Goal: Information Seeking & Learning: Learn about a topic

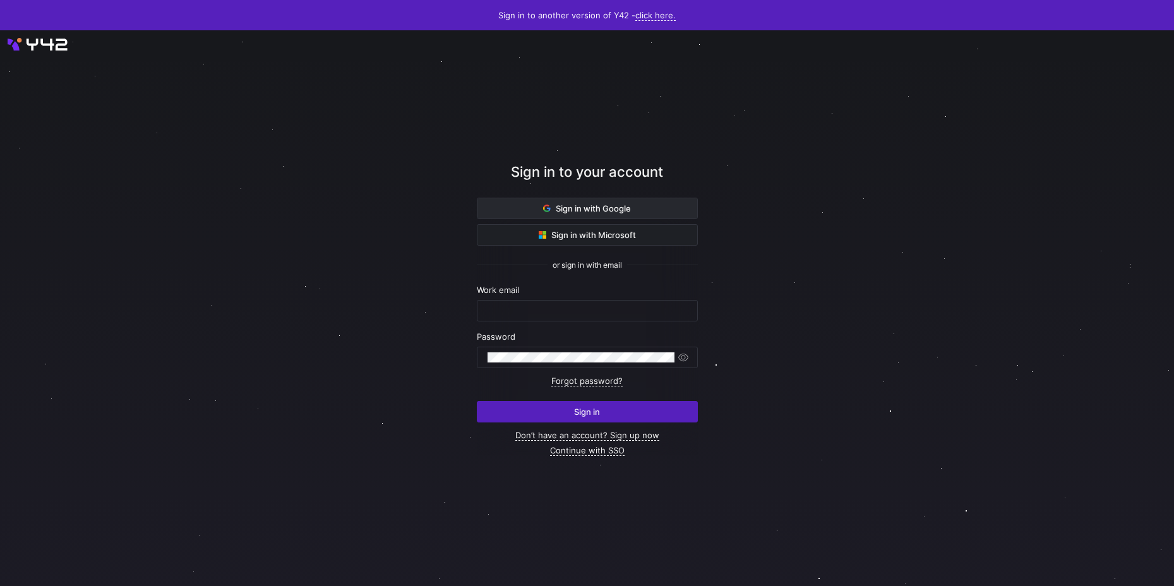
click at [609, 215] on span at bounding box center [587, 208] width 220 height 20
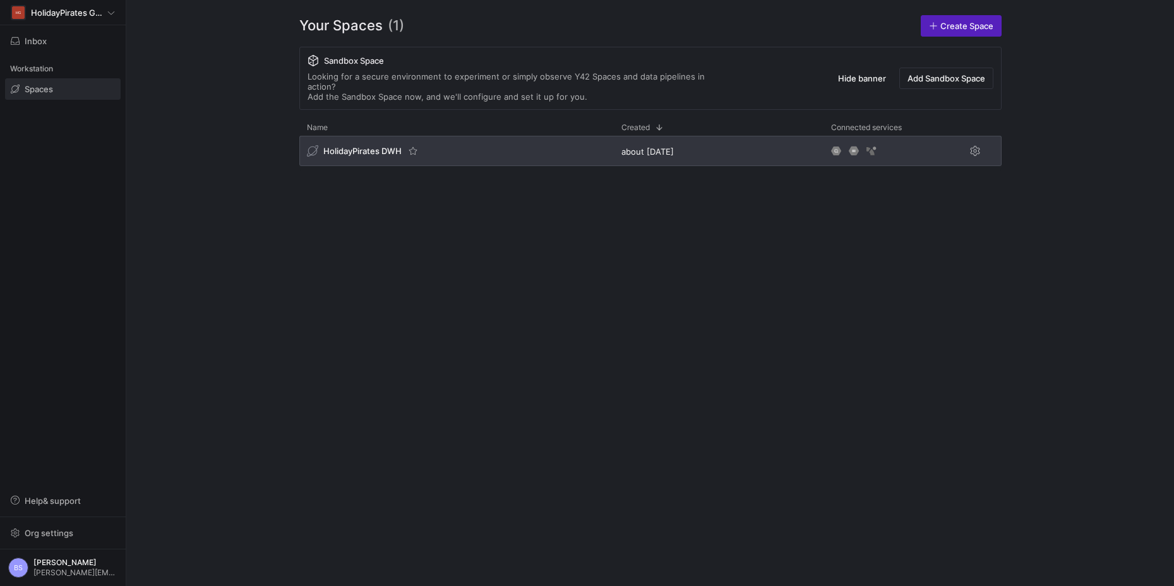
click at [369, 146] on span "HolidayPirates DWH" at bounding box center [362, 151] width 78 height 10
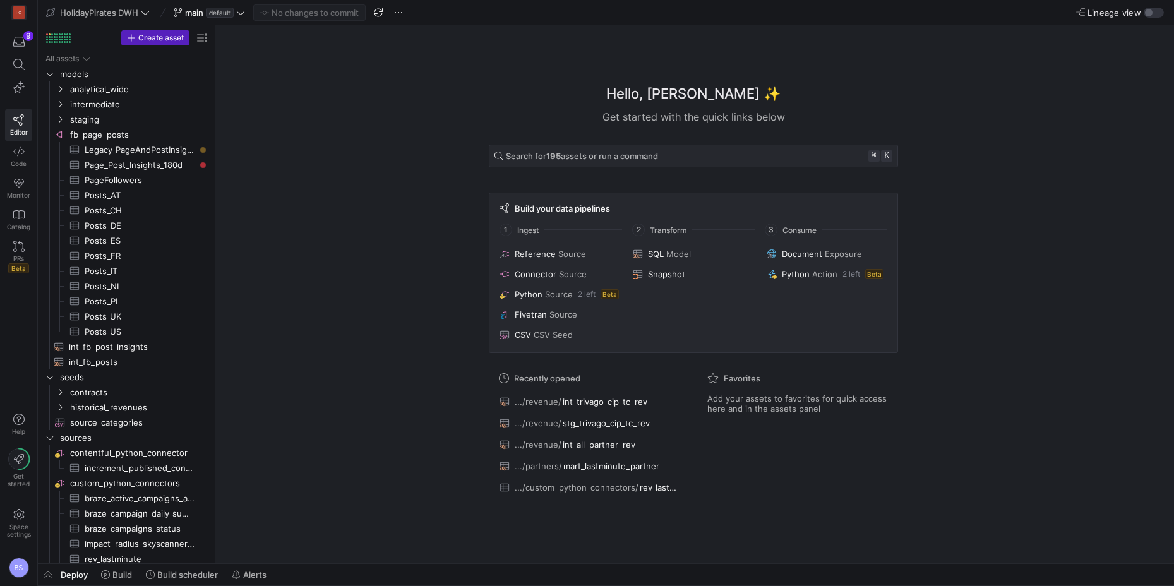
click at [308, 11] on div "No changes to commit" at bounding box center [309, 12] width 112 height 16
click at [548, 155] on strong "195" at bounding box center [553, 156] width 15 height 10
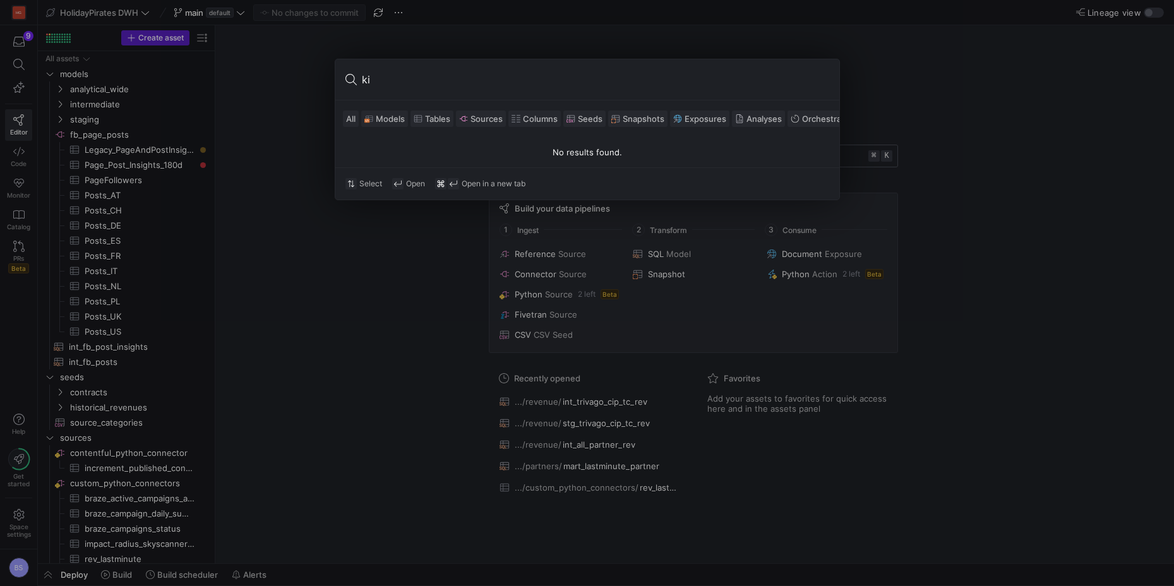
type input "k"
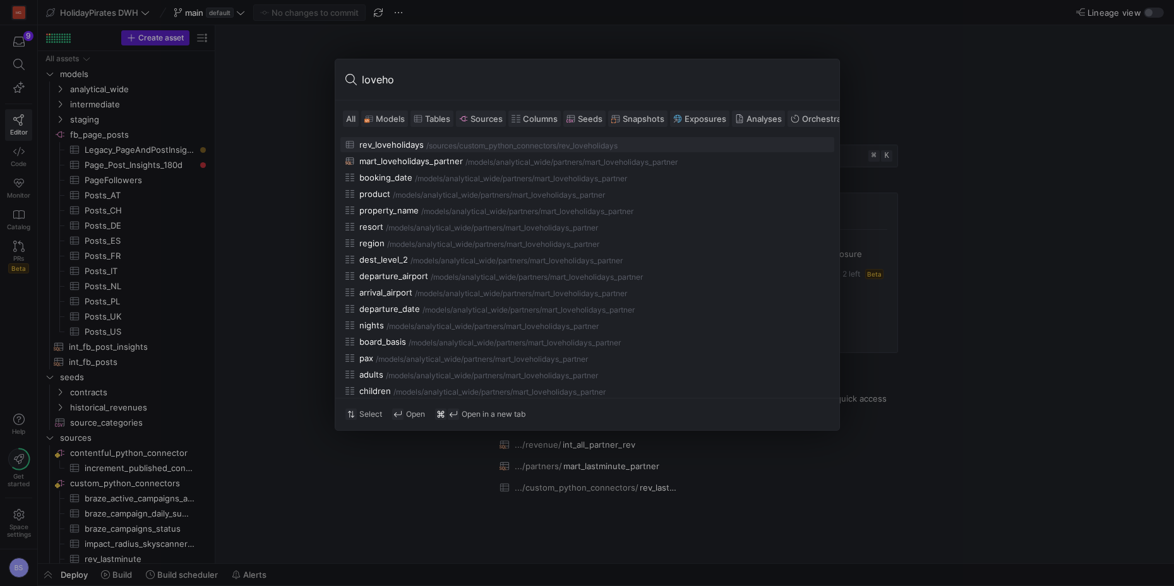
type input "loveho"
click at [493, 143] on div "custom_python_connectors" at bounding box center [507, 145] width 97 height 9
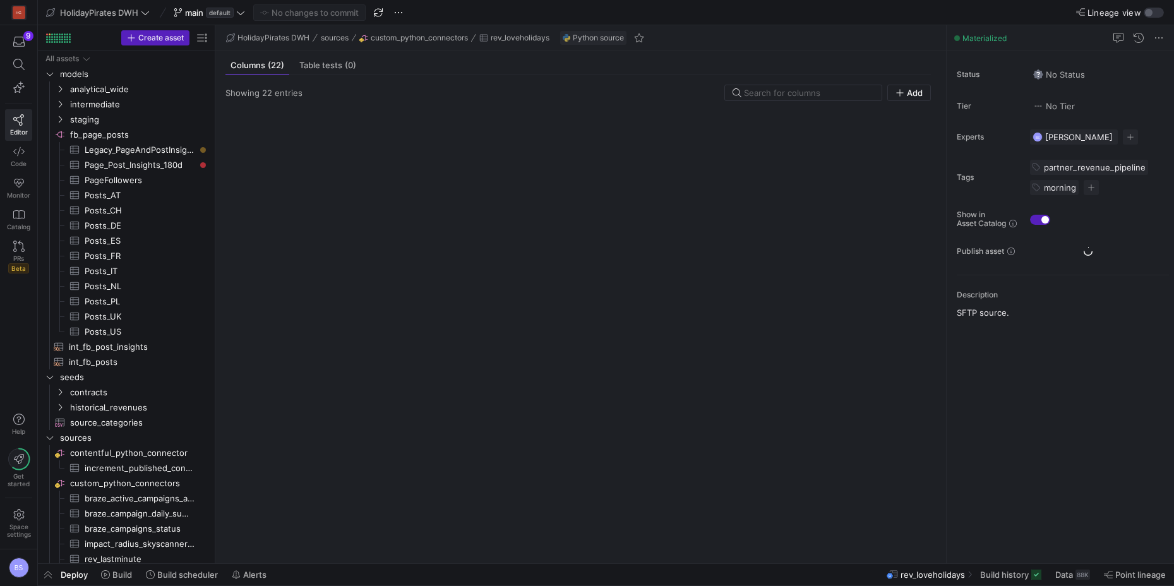
scroll to position [18, 0]
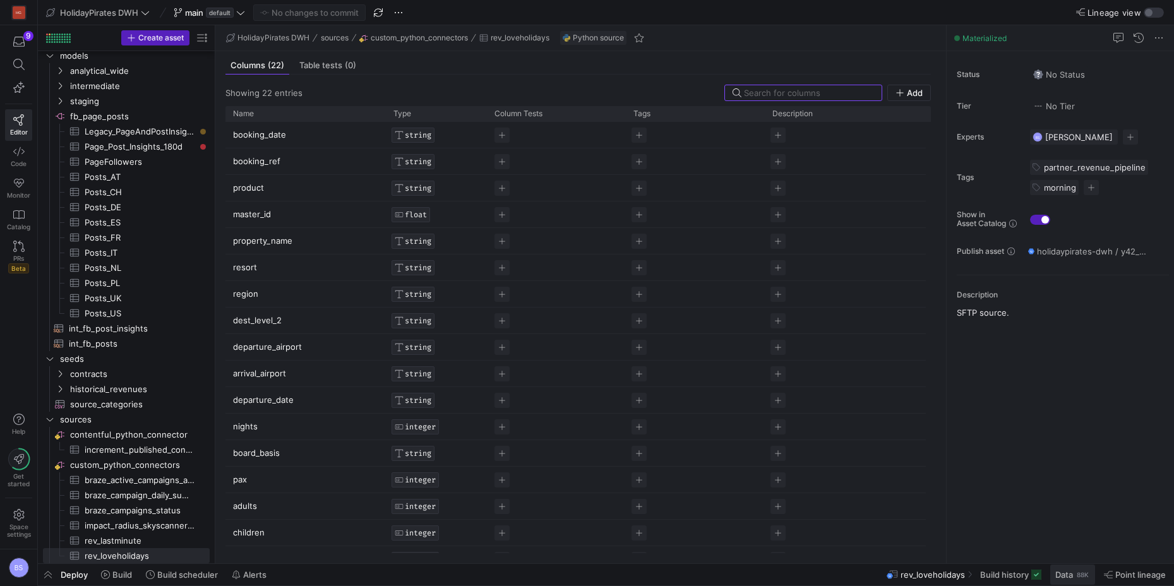
click at [1071, 578] on span "Data" at bounding box center [1064, 575] width 18 height 10
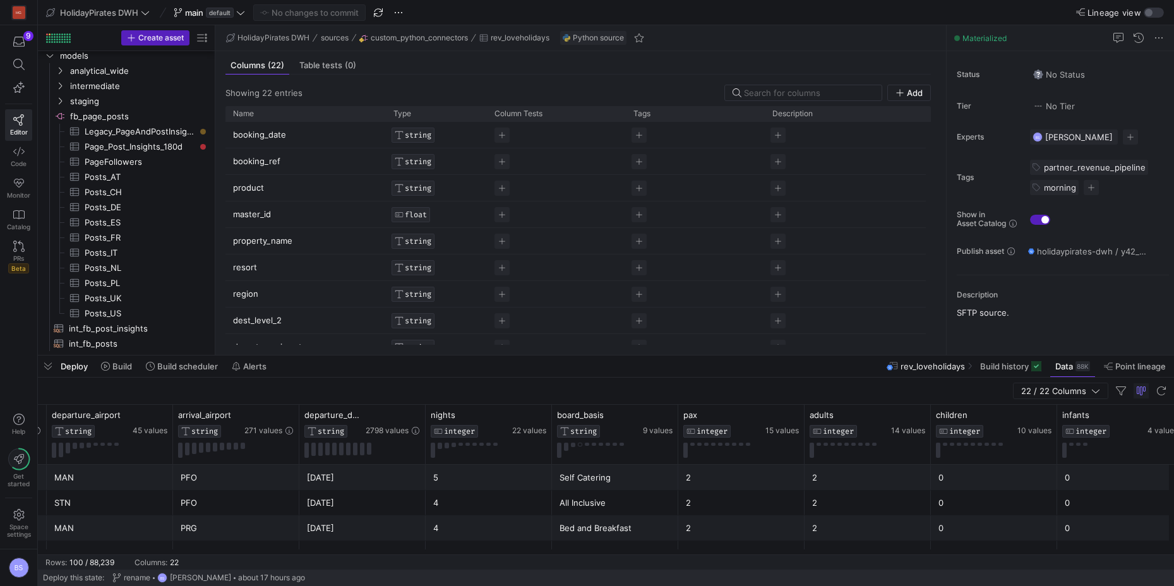
scroll to position [0, 1026]
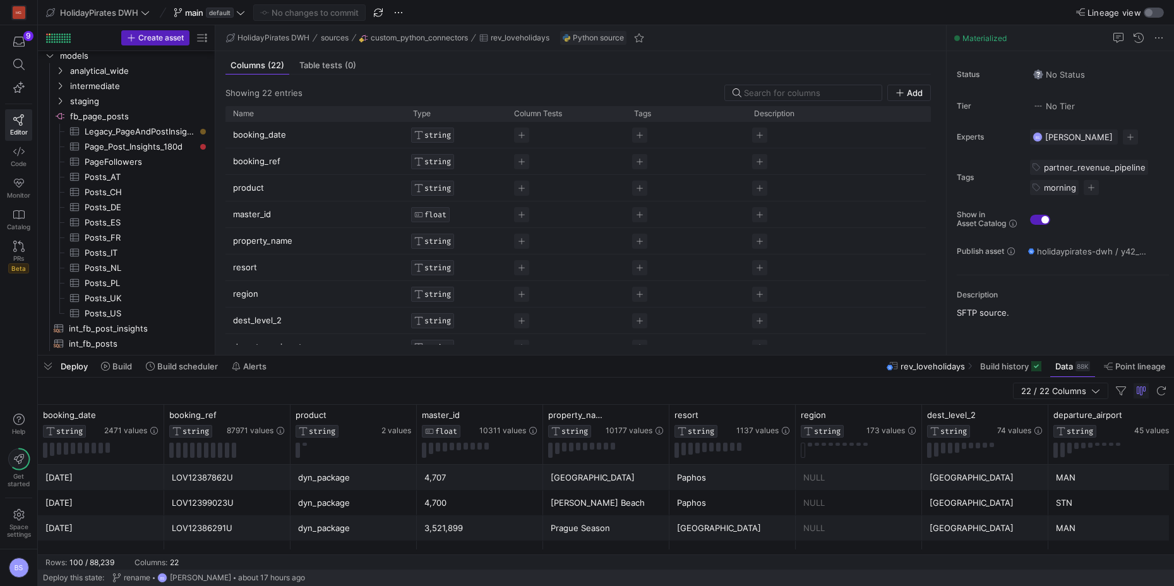
click at [1152, 13] on div "button" at bounding box center [1149, 13] width 8 height 8
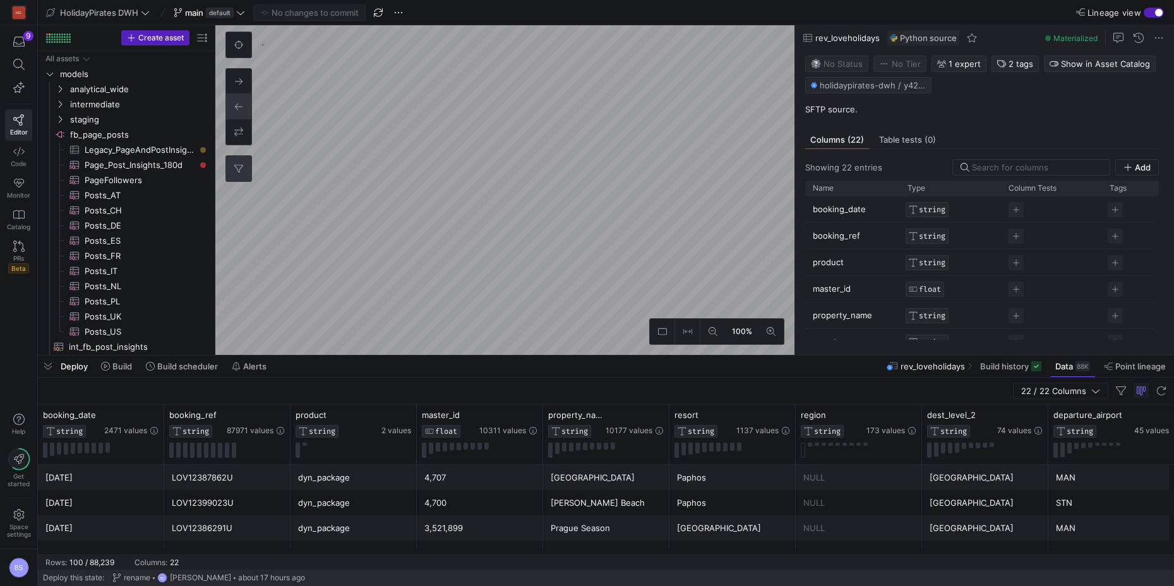
click at [241, 162] on button "0" at bounding box center [238, 168] width 25 height 25
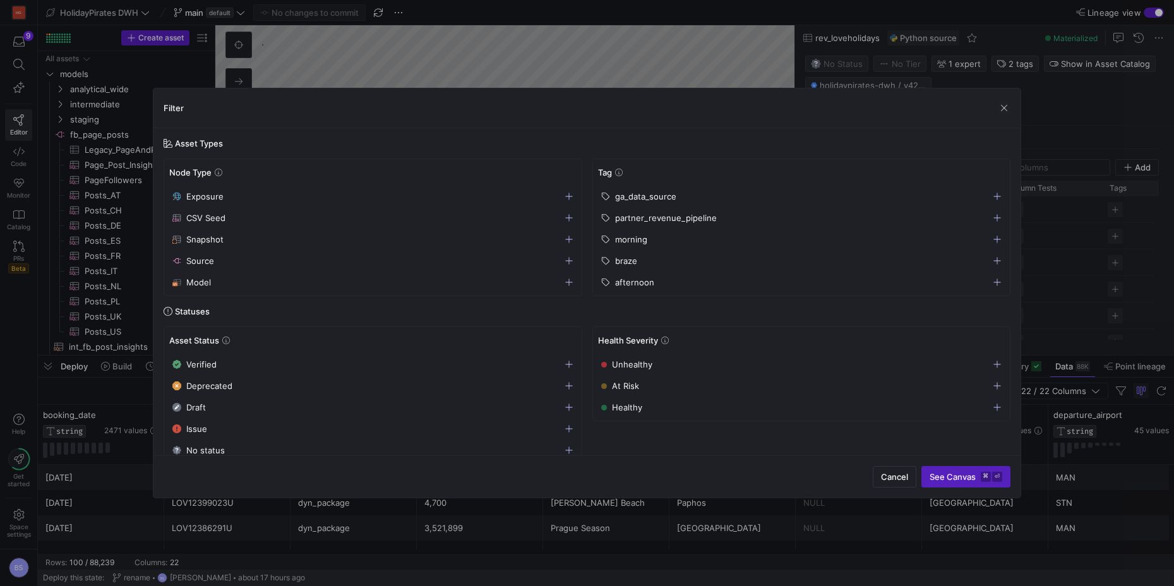
click at [994, 219] on icon "button" at bounding box center [997, 217] width 9 height 9
click at [978, 472] on span "See Canvas ⌘ ⏎" at bounding box center [966, 477] width 73 height 10
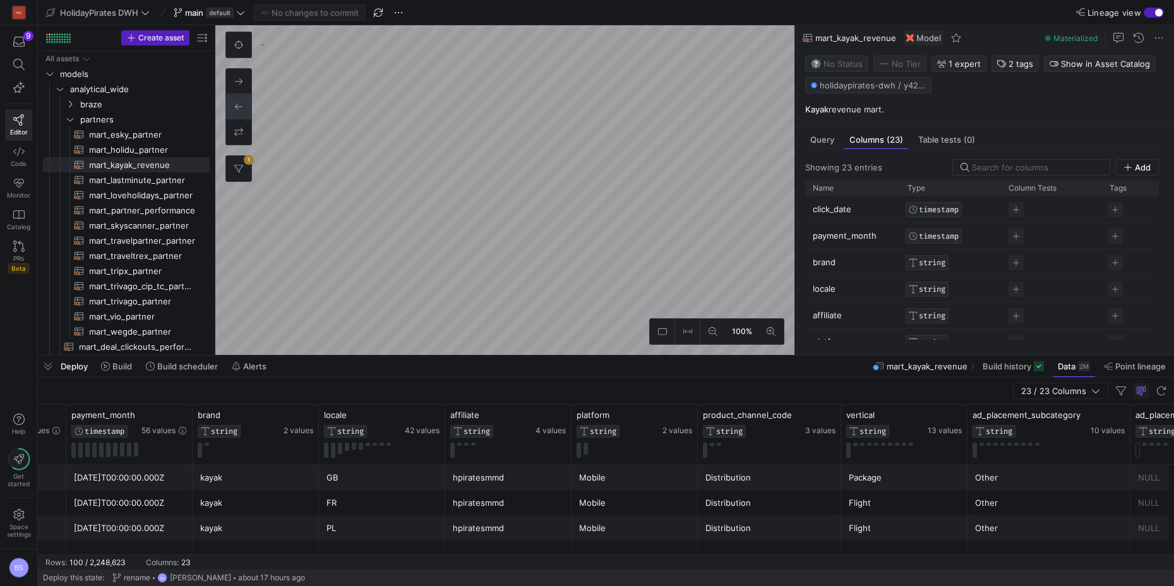
scroll to position [0, 108]
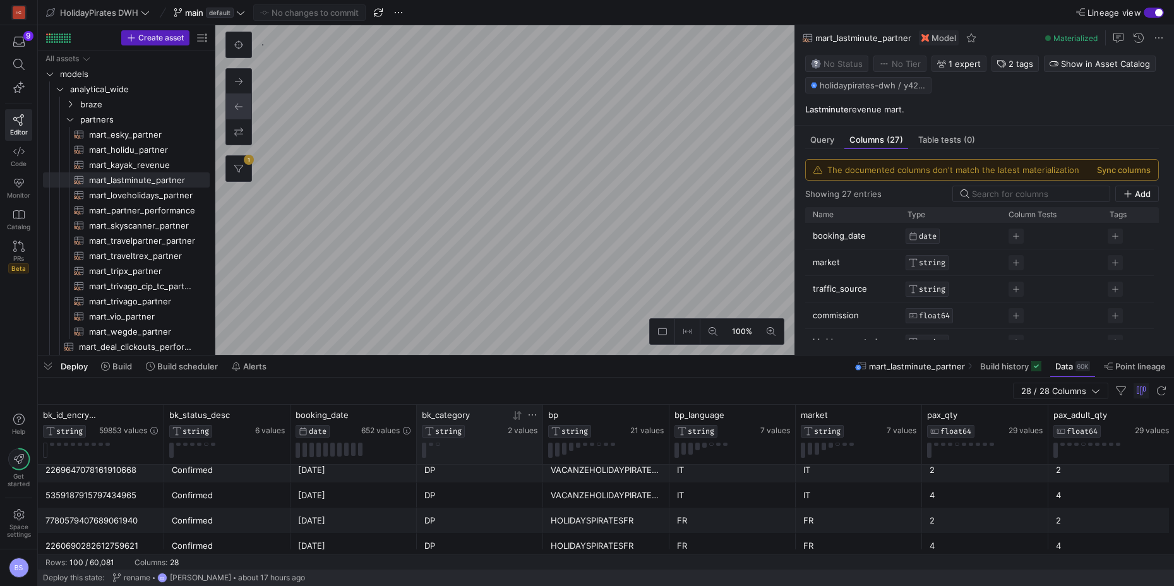
scroll to position [426, 0]
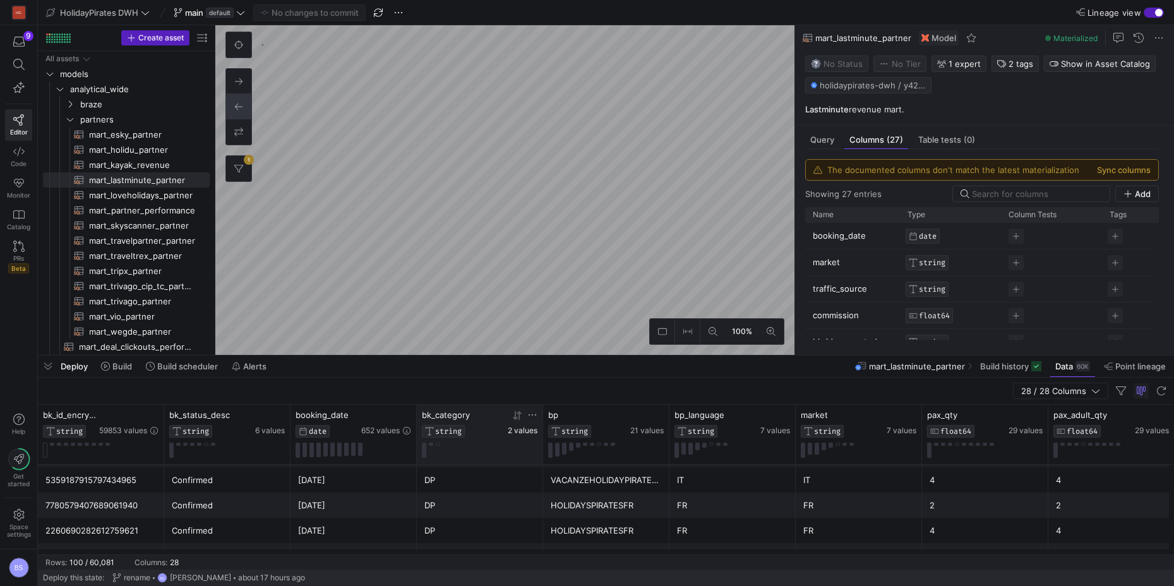
click at [527, 430] on span "2 values" at bounding box center [523, 430] width 30 height 9
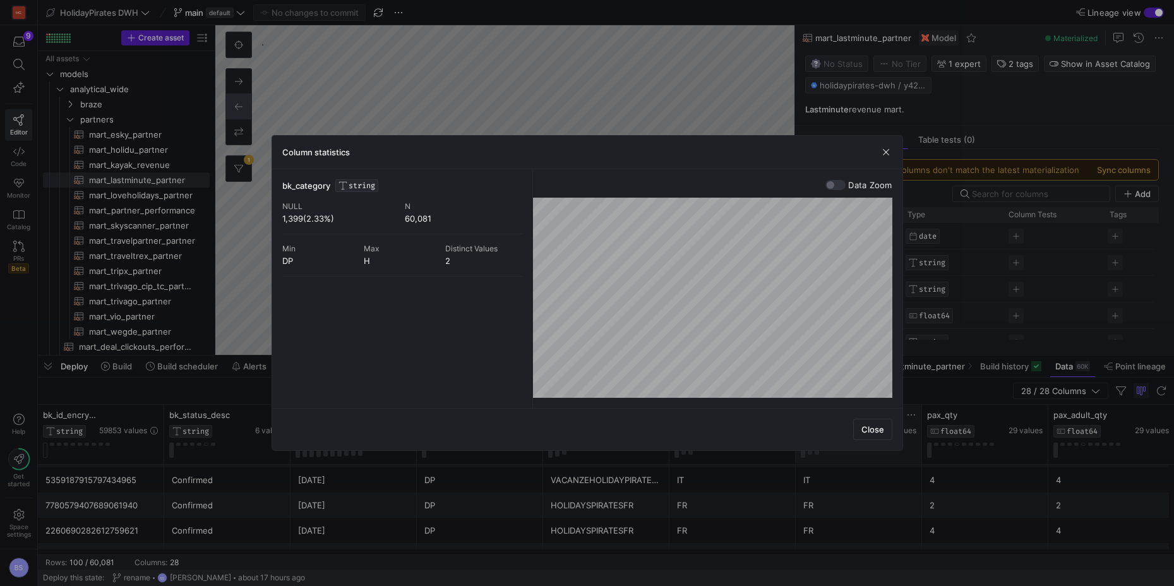
drag, startPoint x: 865, startPoint y: 428, endPoint x: 817, endPoint y: 440, distance: 50.1
click at [865, 428] on span "Close" at bounding box center [872, 429] width 23 height 10
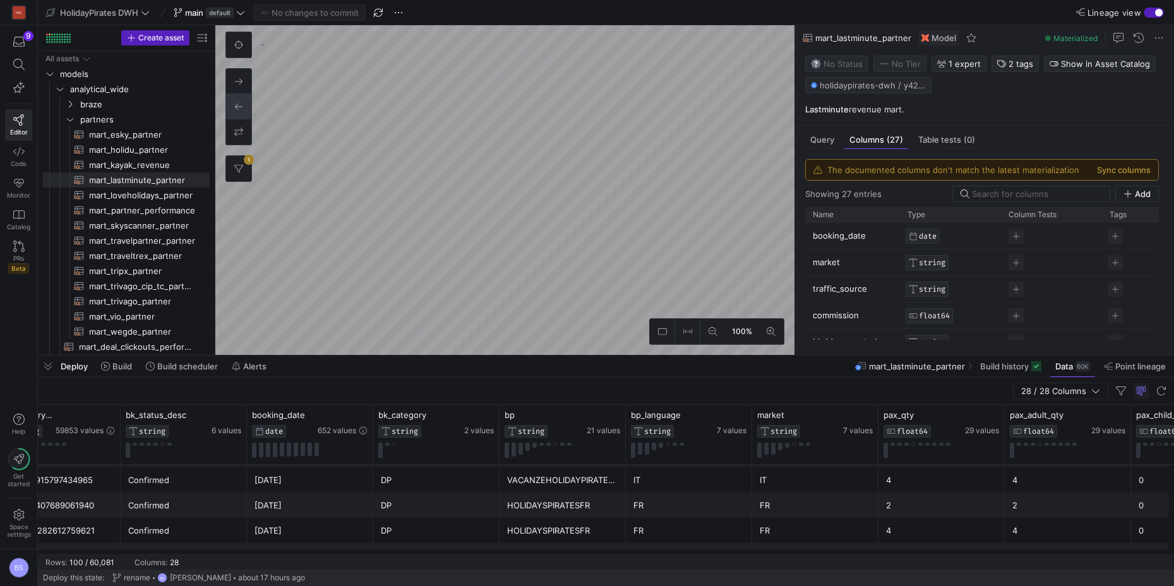
scroll to position [0, 49]
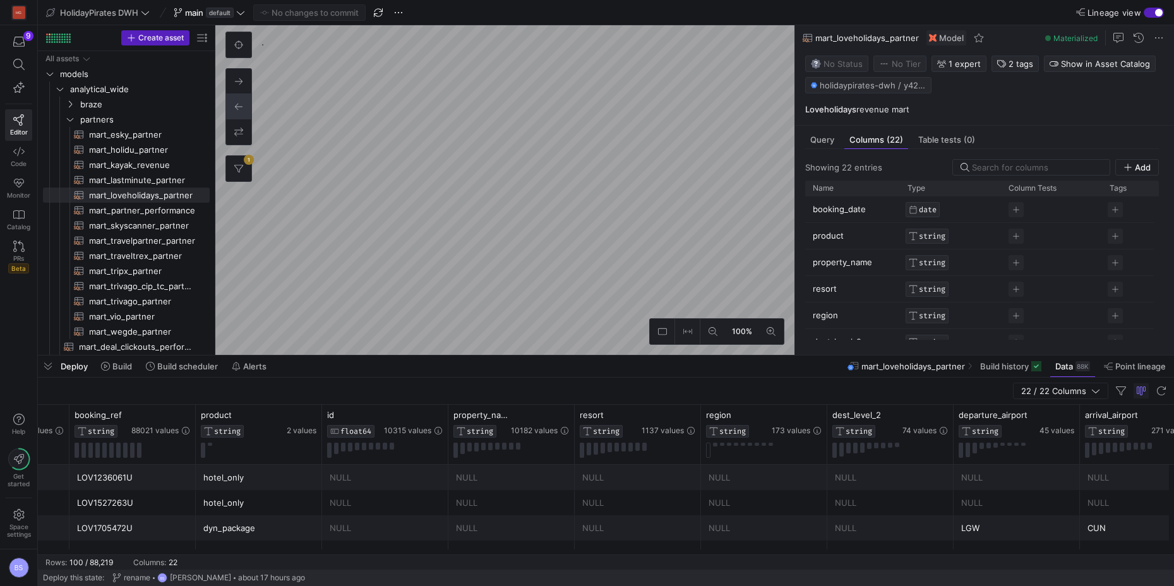
scroll to position [0, 117]
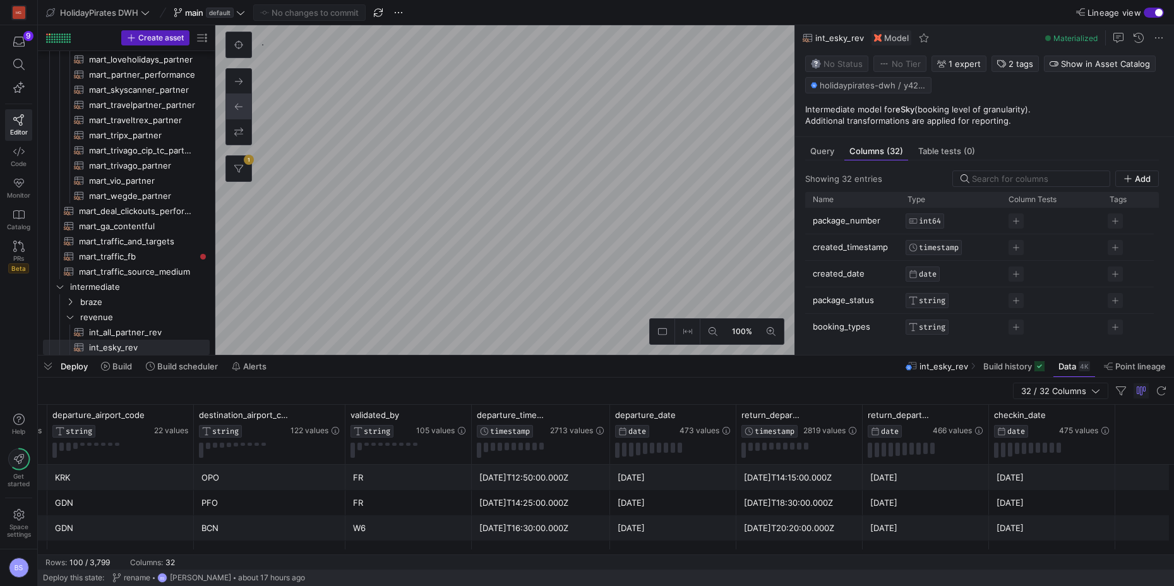
scroll to position [0, 996]
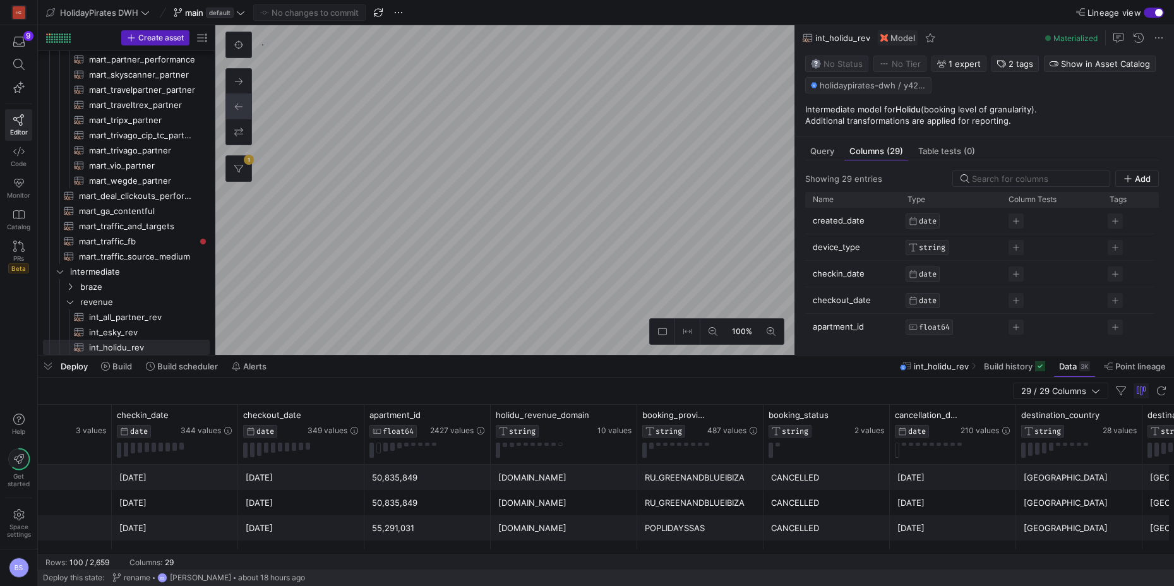
scroll to position [0, 435]
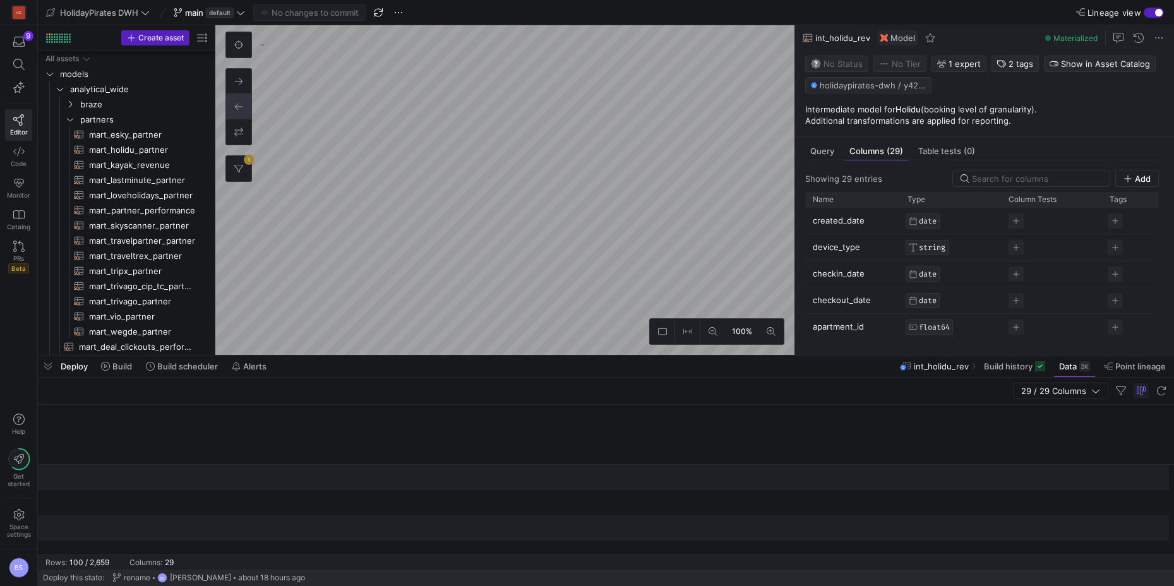
scroll to position [0, 2552]
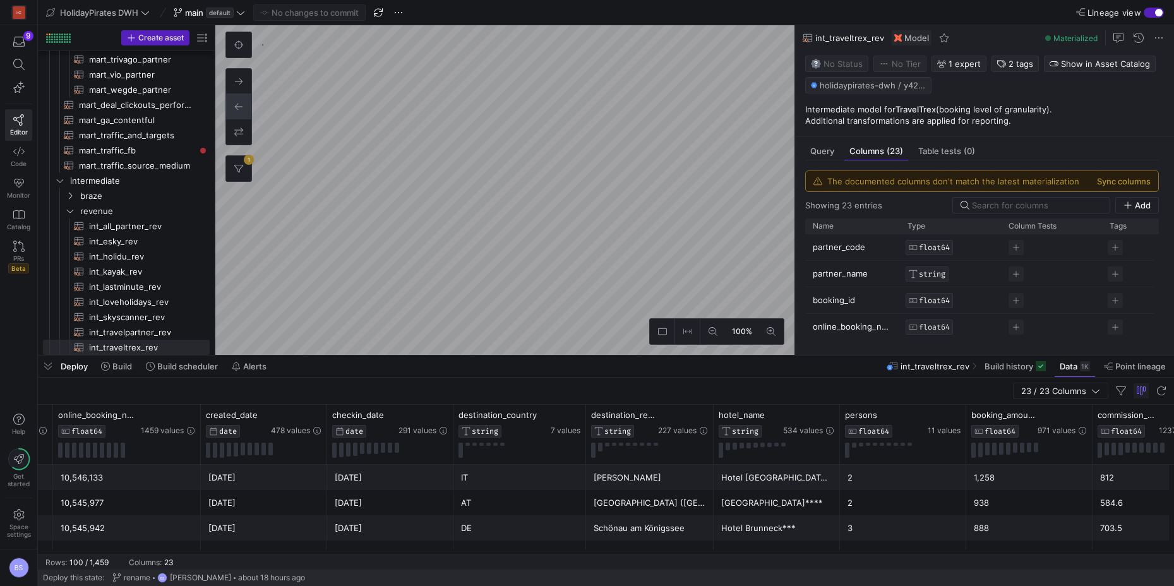
scroll to position [0, 560]
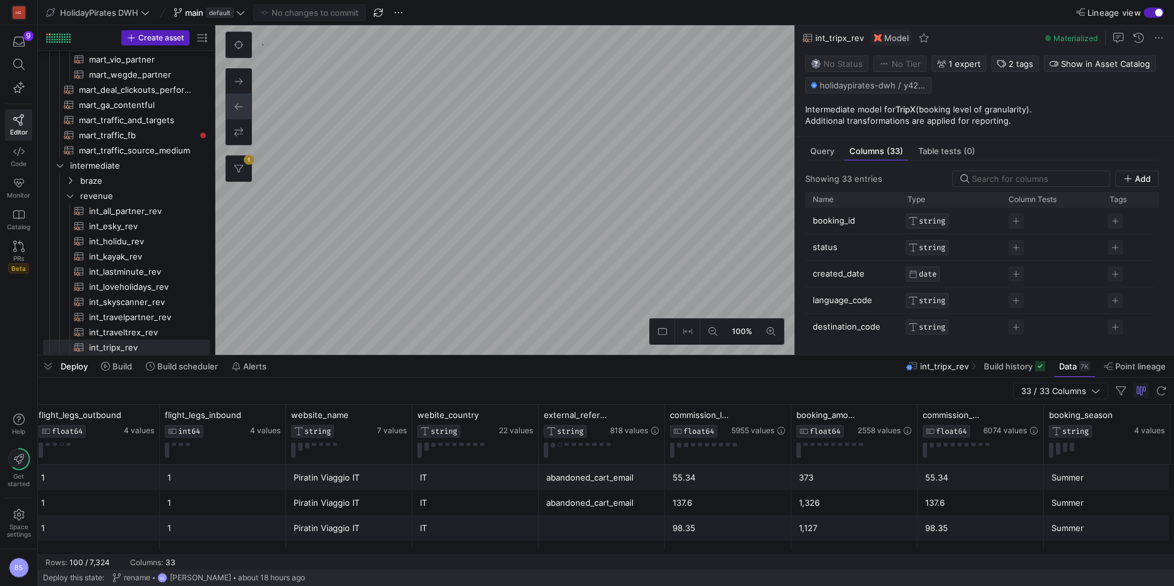
scroll to position [0, 2353]
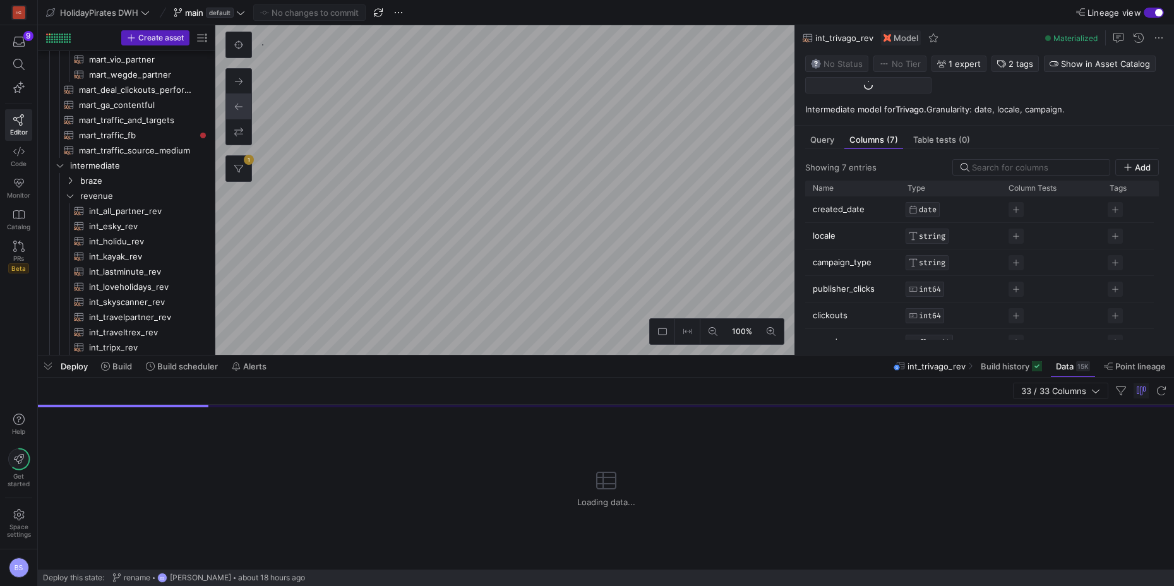
scroll to position [287, 0]
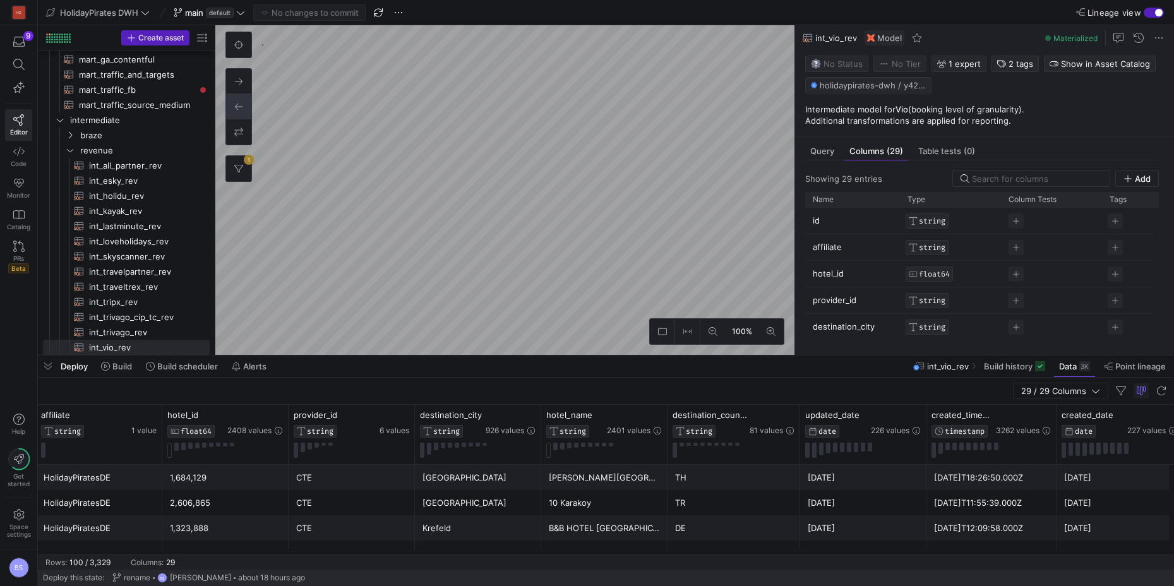
scroll to position [0, 145]
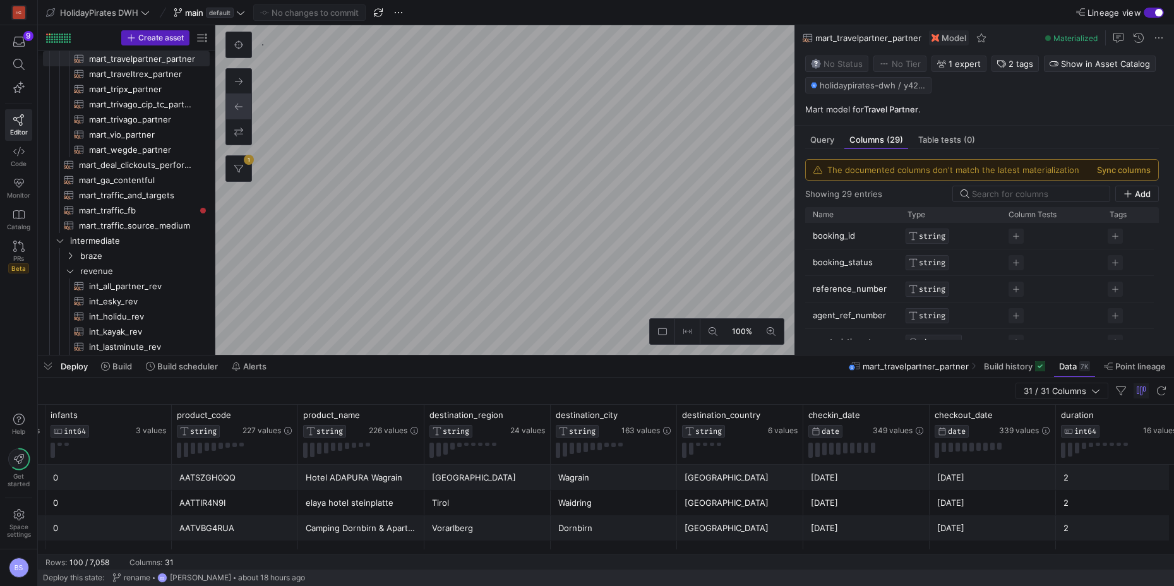
scroll to position [0, 1075]
